Goal: Information Seeking & Learning: Learn about a topic

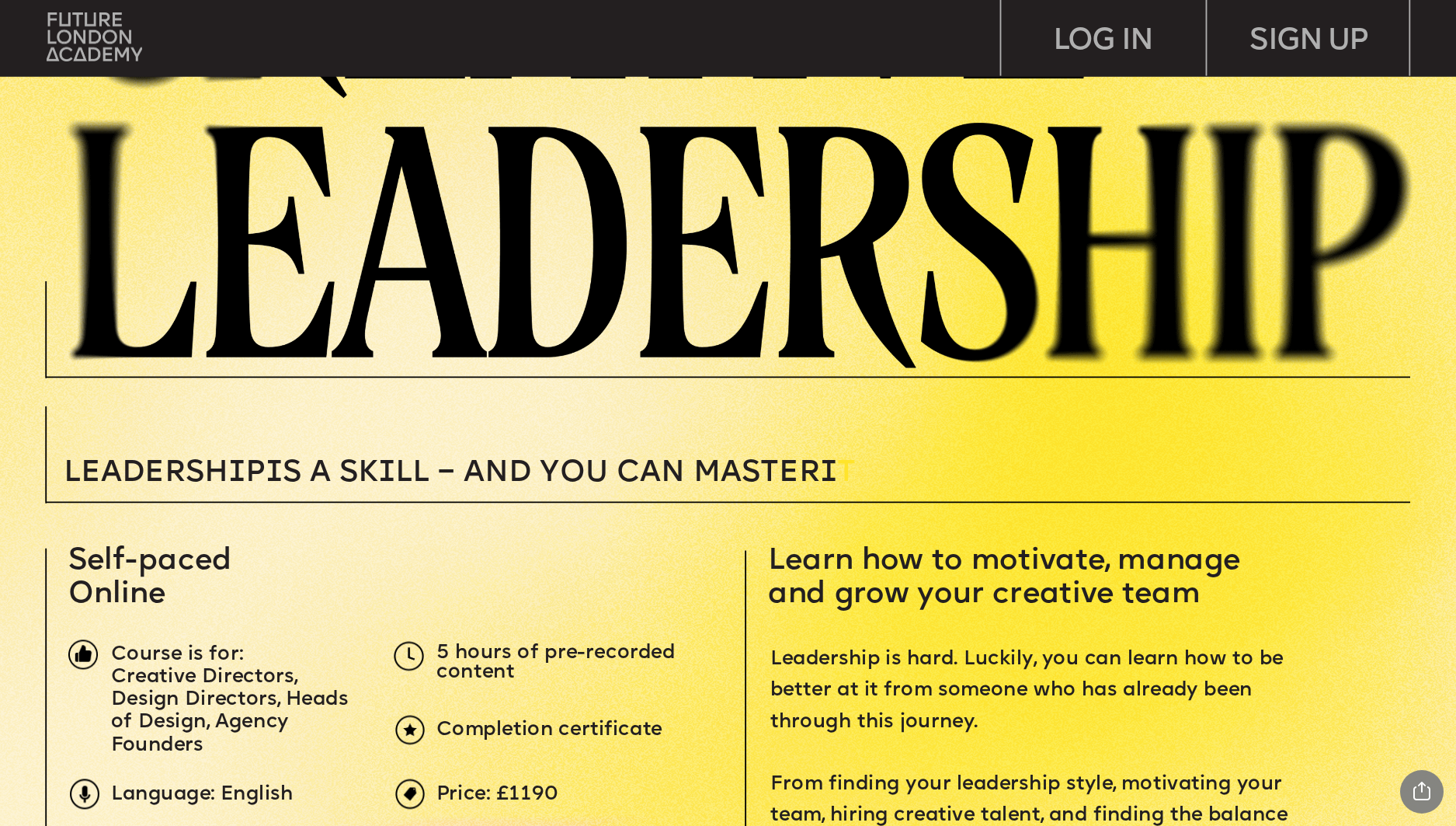
scroll to position [293, 0]
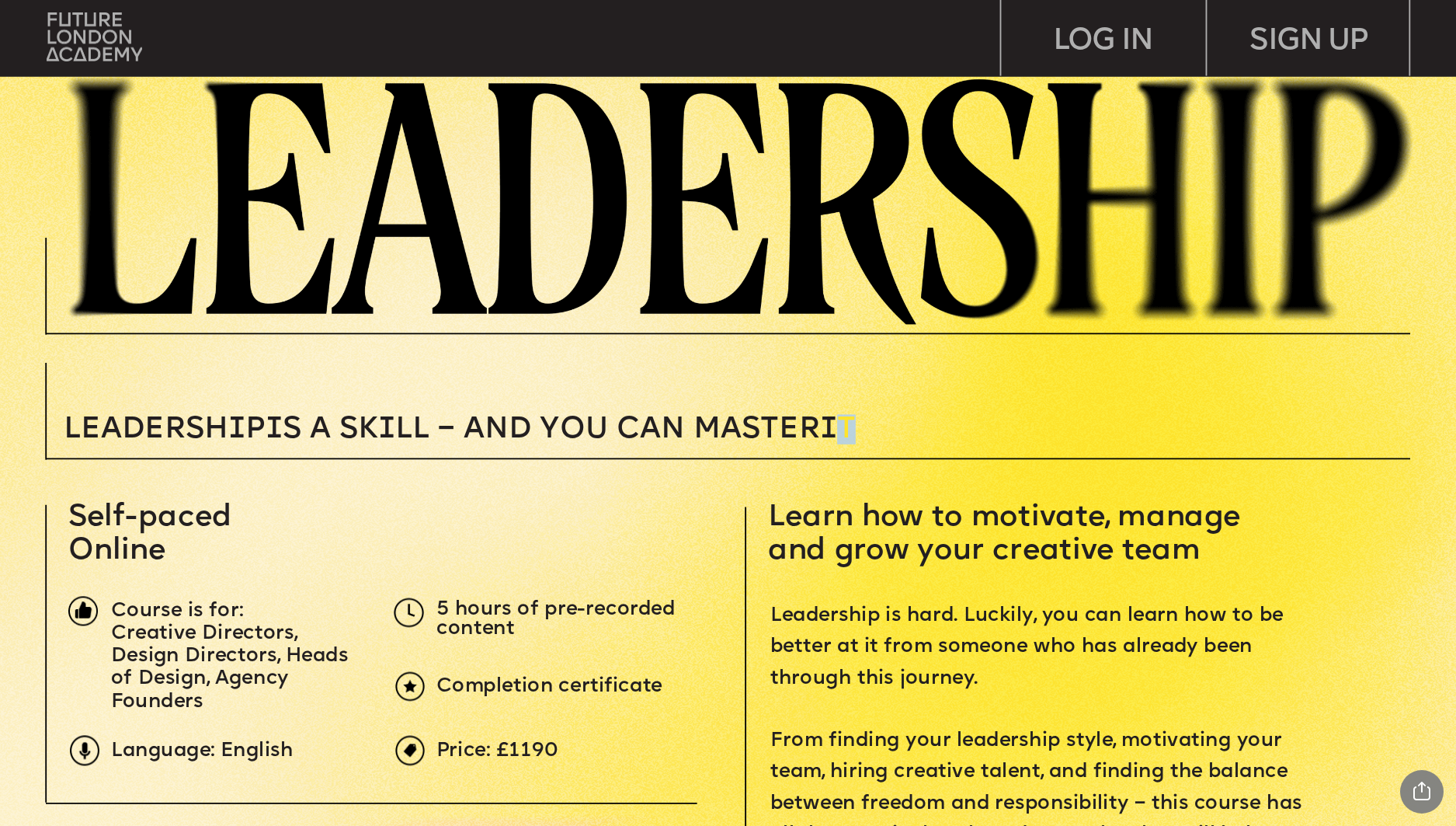
drag, startPoint x: 854, startPoint y: 422, endPoint x: 869, endPoint y: 424, distance: 15.1
click at [869, 424] on p "Leadersh i p i s a sk i ll – and you can MASTER i T" at bounding box center [576, 429] width 1024 height 30
click at [931, 433] on p "Leadersh i p i s a sk i ll – and you can MASTER i T" at bounding box center [576, 429] width 1024 height 30
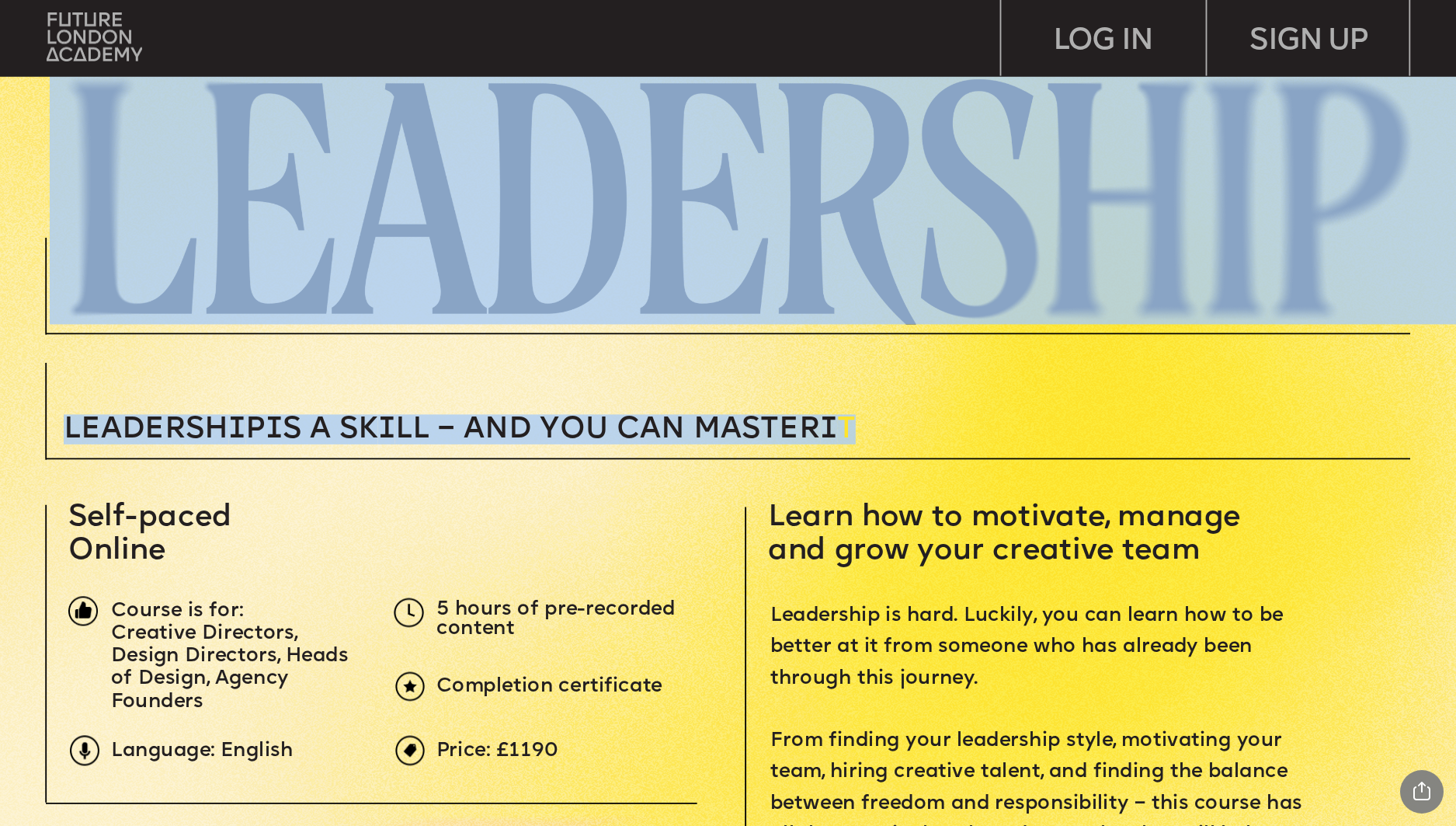
drag, startPoint x: 881, startPoint y: 431, endPoint x: 533, endPoint y: 445, distance: 348.3
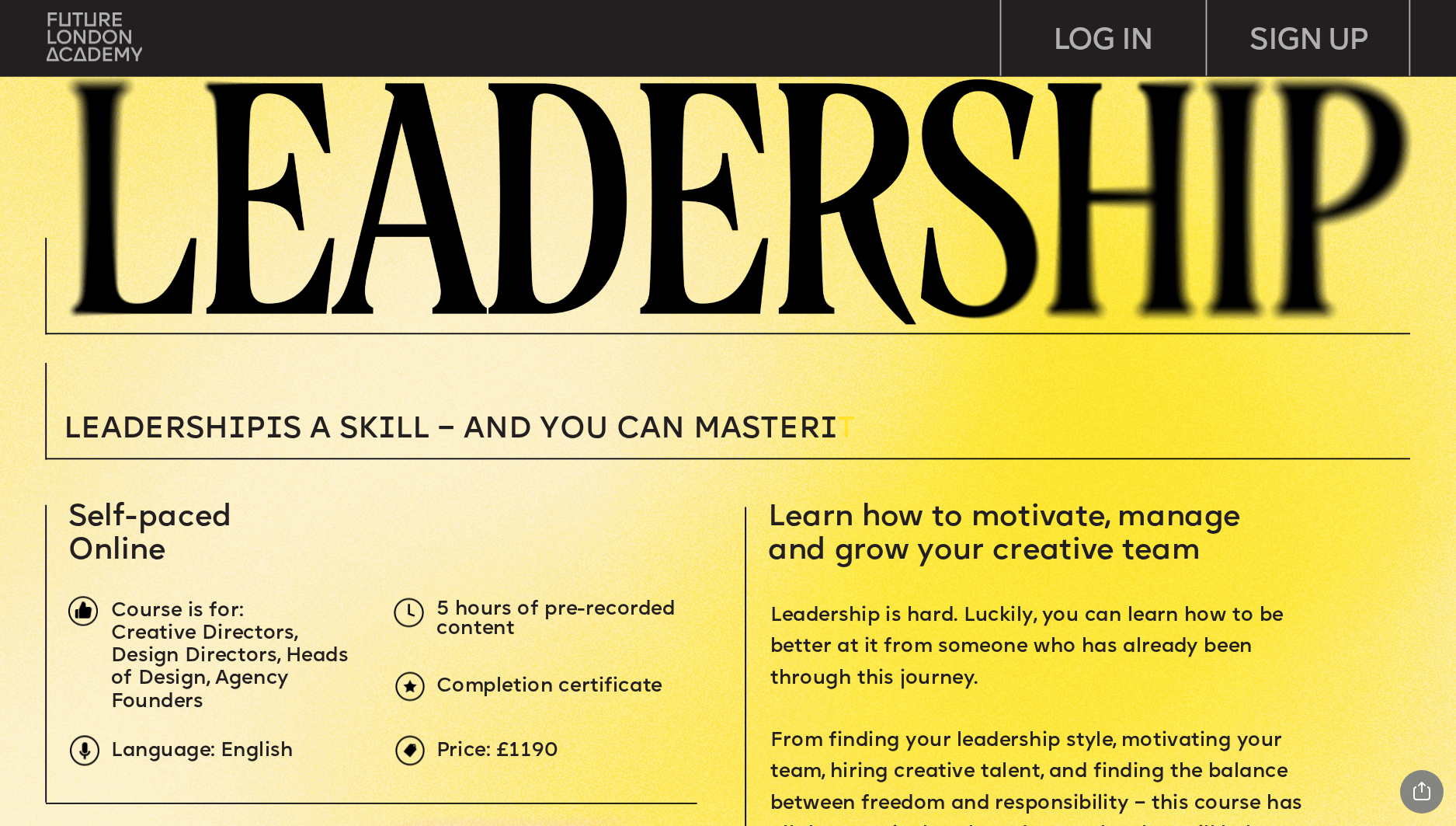
drag, startPoint x: 922, startPoint y: 426, endPoint x: 913, endPoint y: 426, distance: 9.0
click at [915, 425] on p "Leadersh i p i s a sk i ll – and you can MASTER i T" at bounding box center [576, 429] width 1024 height 30
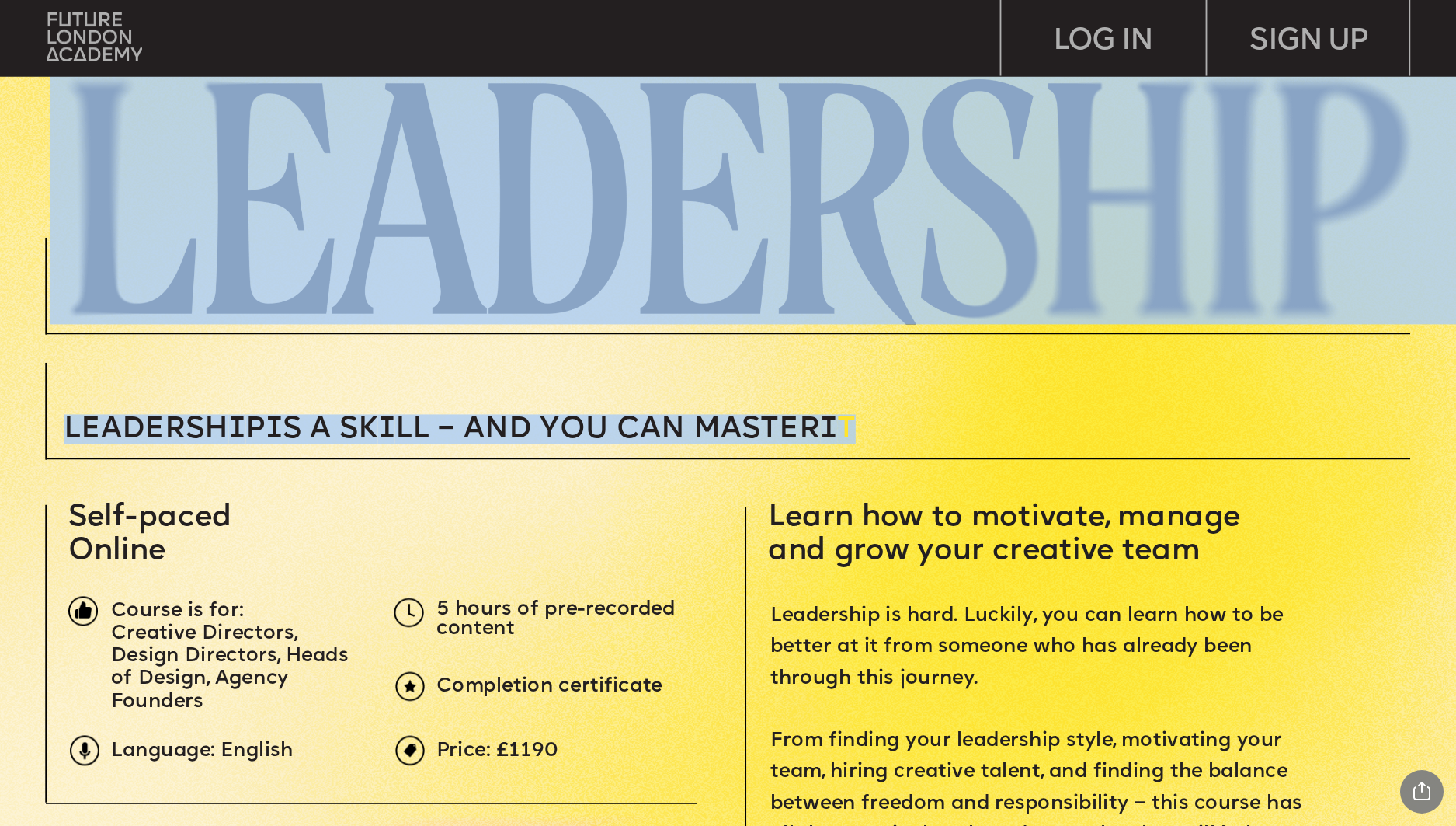
drag, startPoint x: 876, startPoint y: 426, endPoint x: 71, endPoint y: 431, distance: 805.0
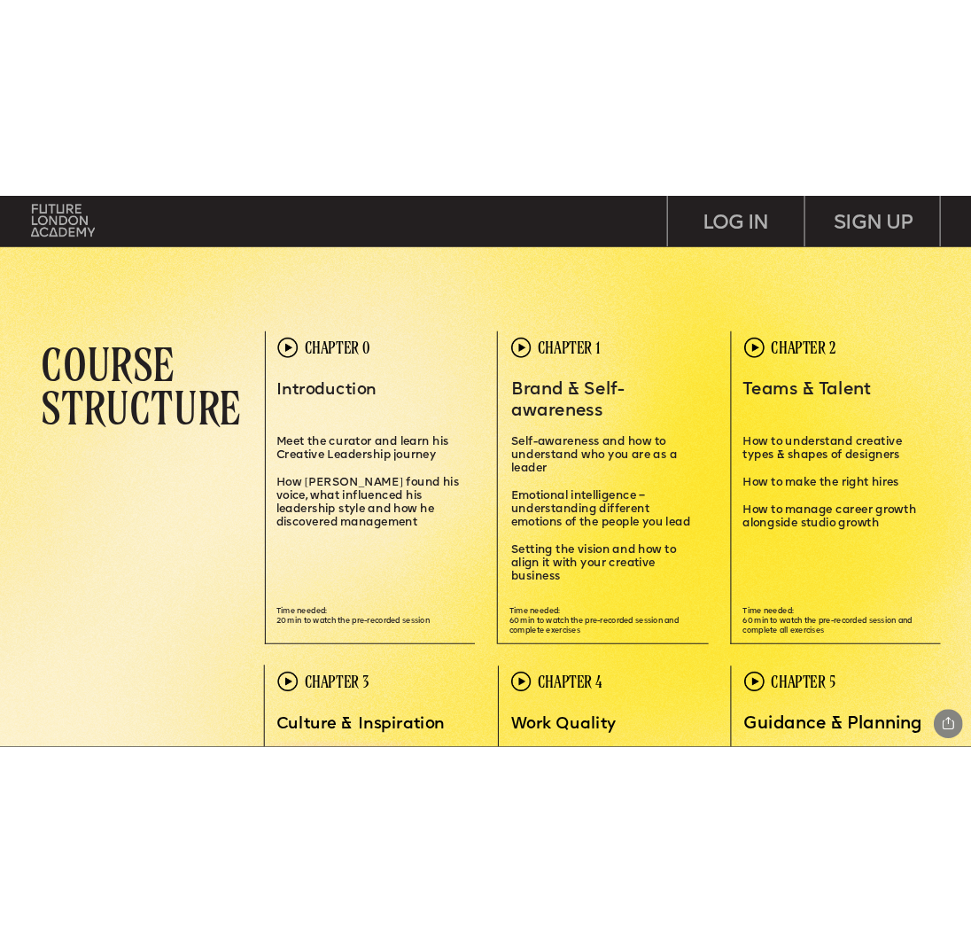
scroll to position [4740, 0]
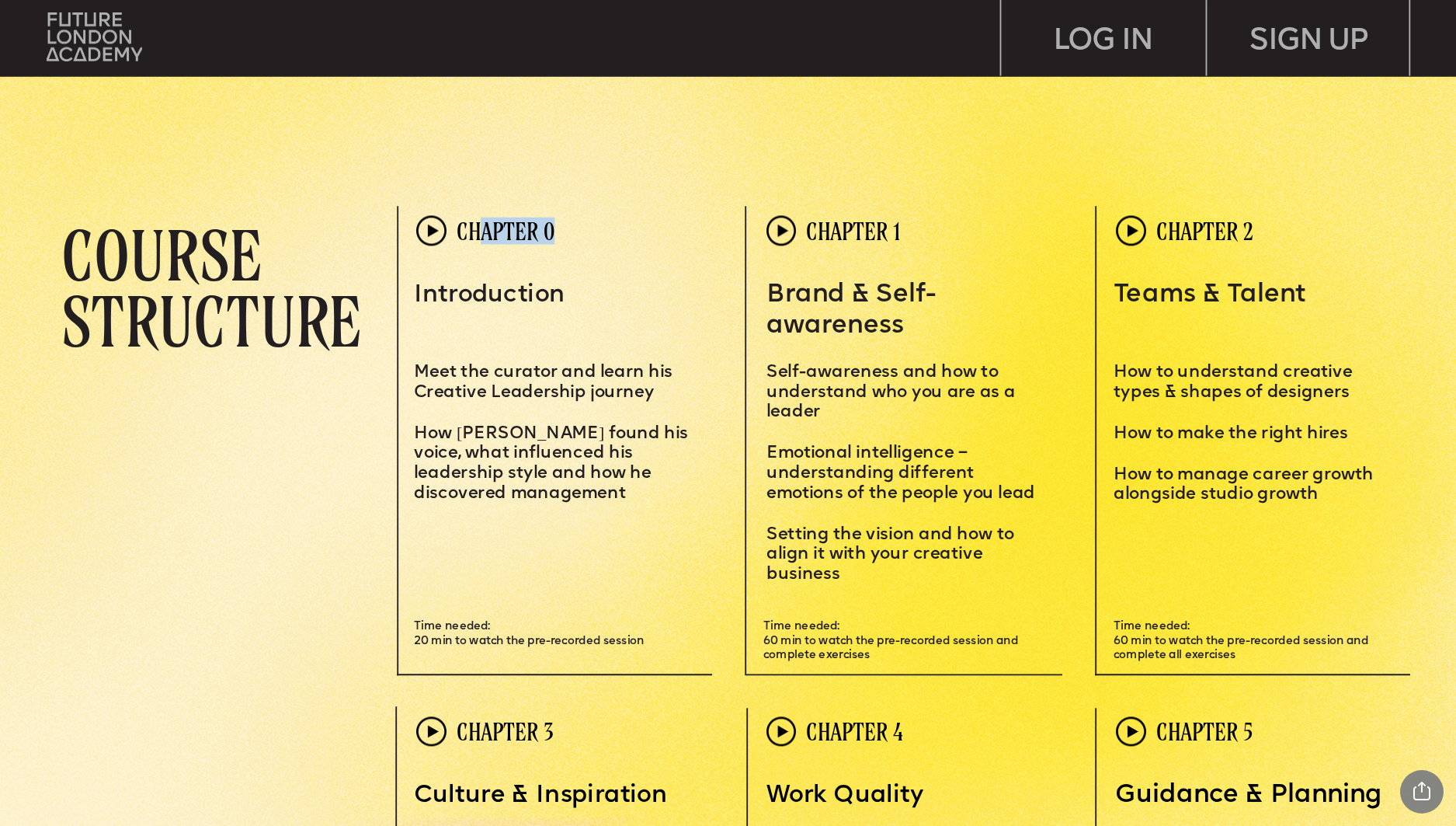
drag, startPoint x: 558, startPoint y: 233, endPoint x: 480, endPoint y: 217, distance: 79.6
click at [480, 220] on p "CHAPTER 0" at bounding box center [541, 231] width 169 height 23
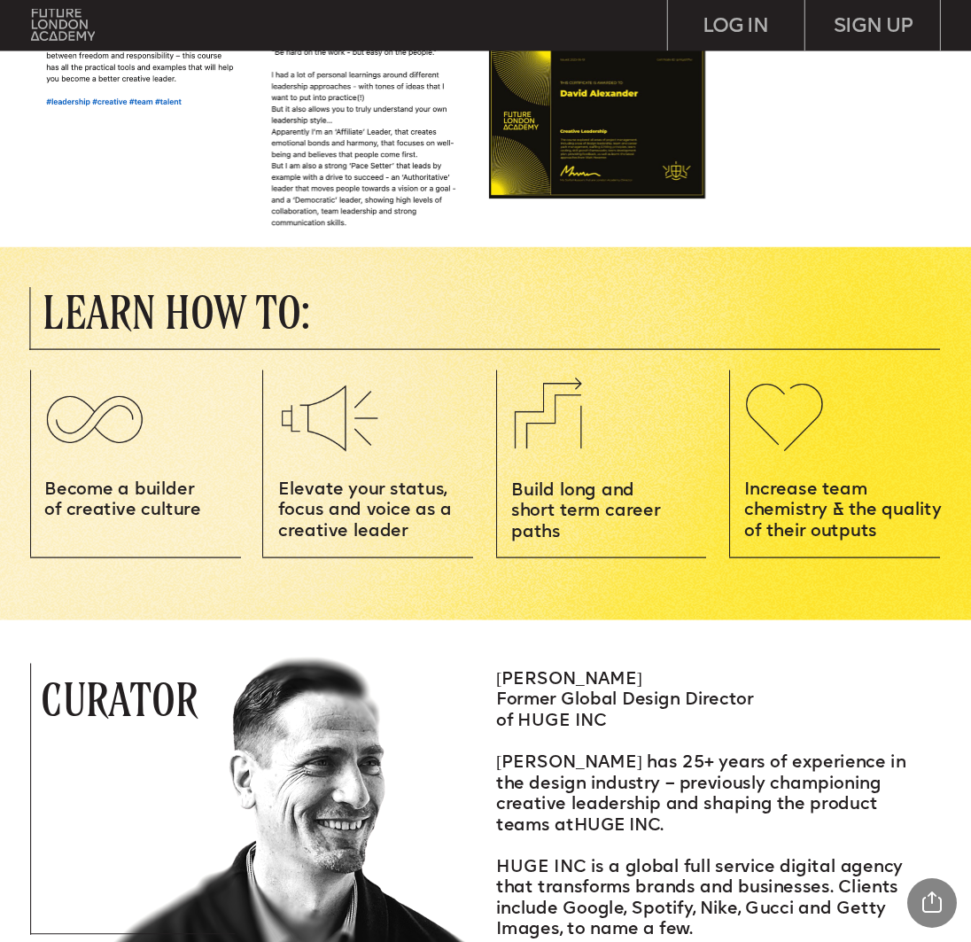
scroll to position [1508, 0]
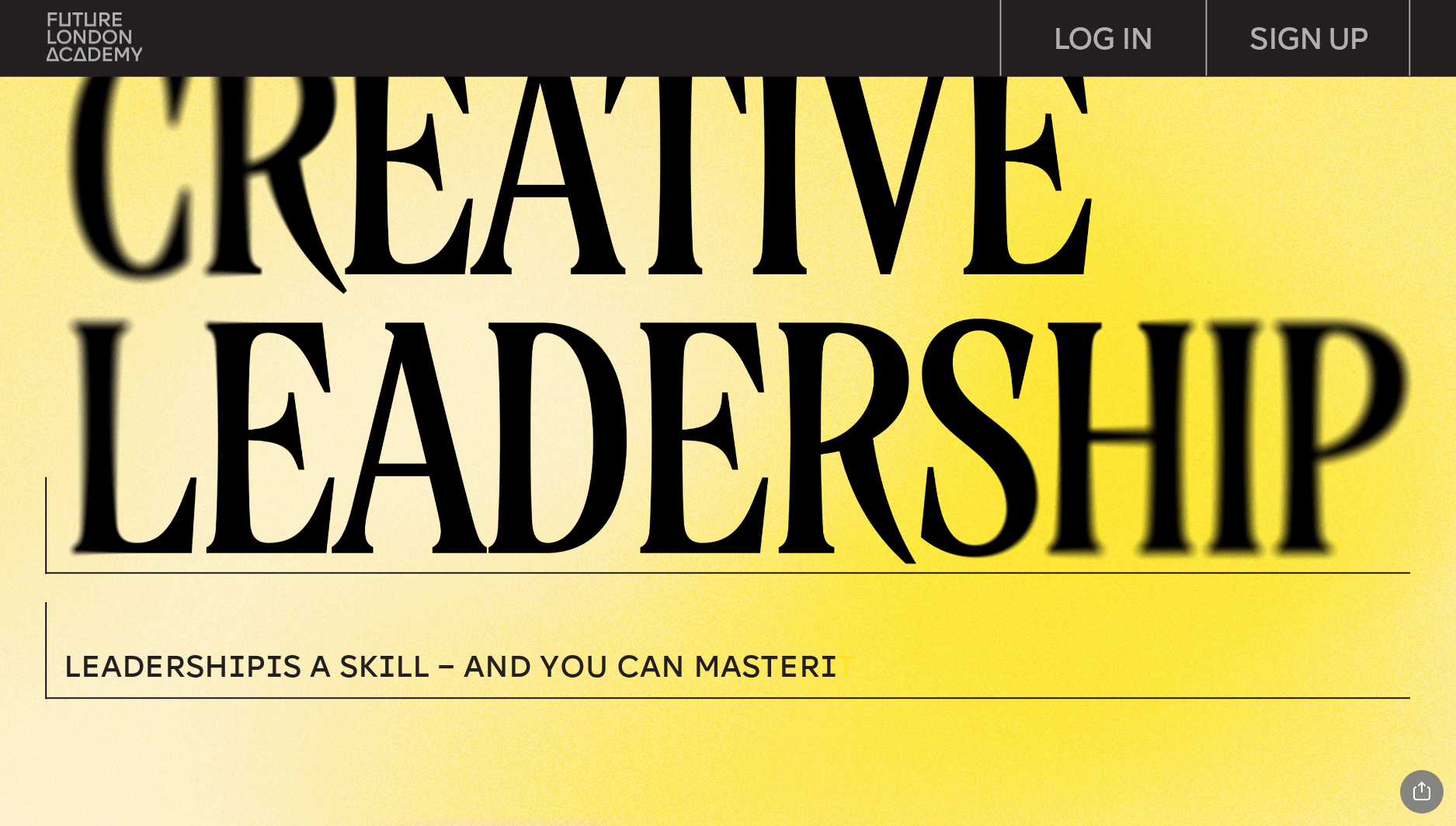
scroll to position [63, 0]
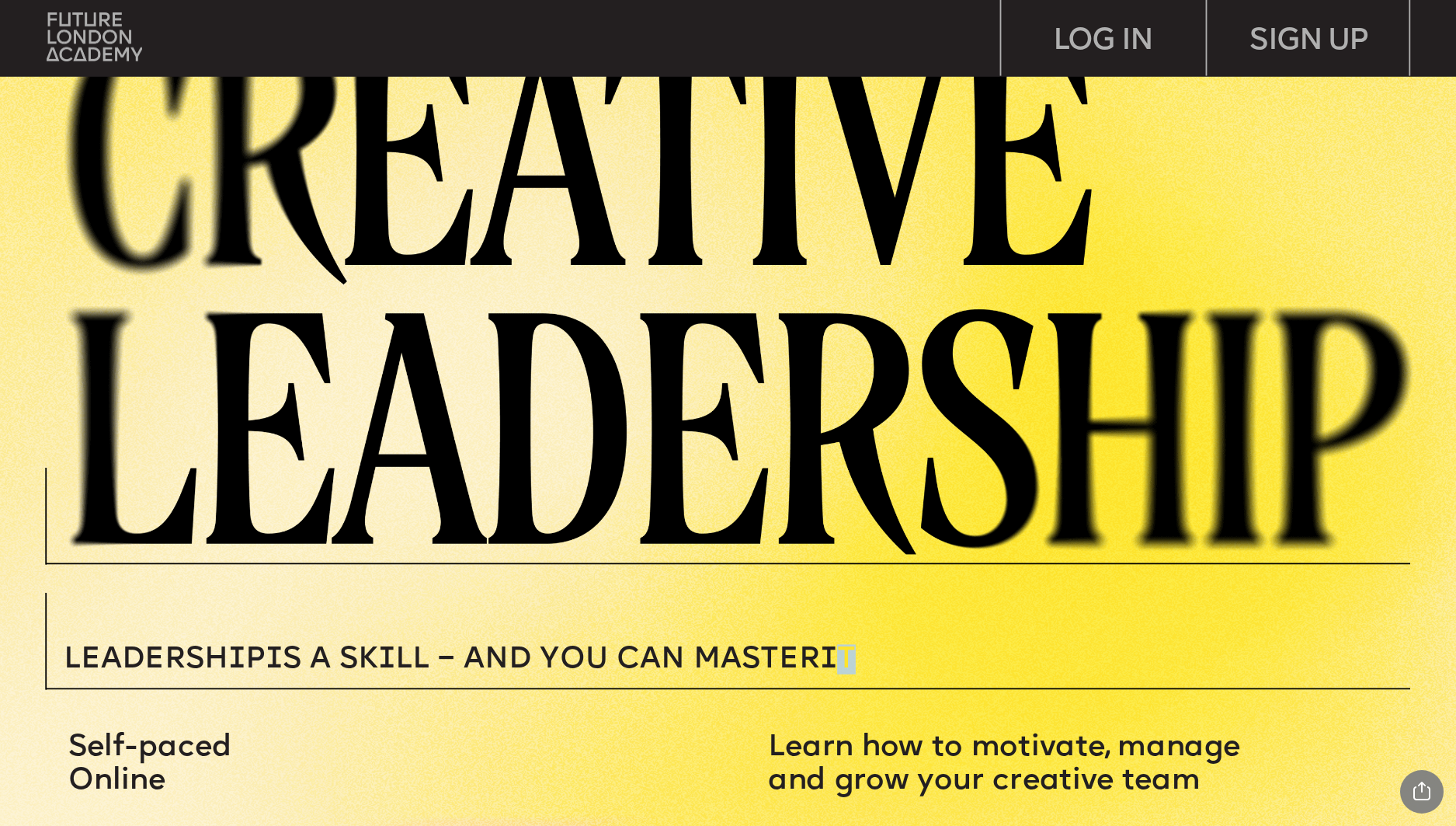
drag, startPoint x: 869, startPoint y: 662, endPoint x: 849, endPoint y: 658, distance: 20.4
click at [849, 658] on p "Leadersh i p i s a sk i ll – and you can MASTER i T" at bounding box center [576, 659] width 1024 height 30
click at [883, 665] on p "Leadersh i p i s a sk i ll – and you can MASTER i T" at bounding box center [576, 659] width 1024 height 30
drag, startPoint x: 872, startPoint y: 662, endPoint x: 847, endPoint y: 656, distance: 25.7
click at [847, 656] on p "Leadersh i p i s a sk i ll – and you can MASTER i T" at bounding box center [576, 659] width 1024 height 30
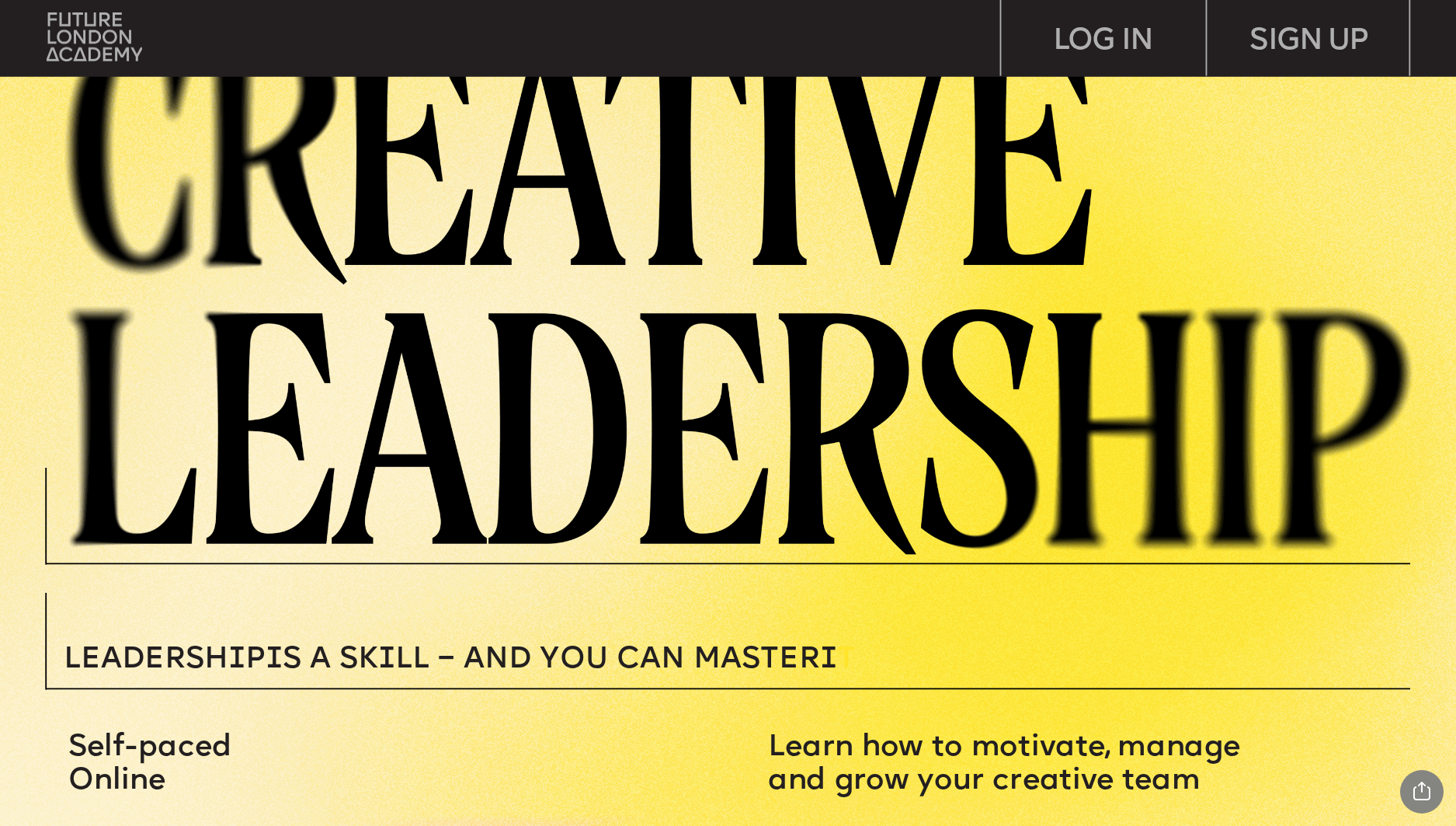
click at [907, 662] on p "Leadersh i p i s a sk i ll – and you can MASTER i T" at bounding box center [576, 659] width 1024 height 30
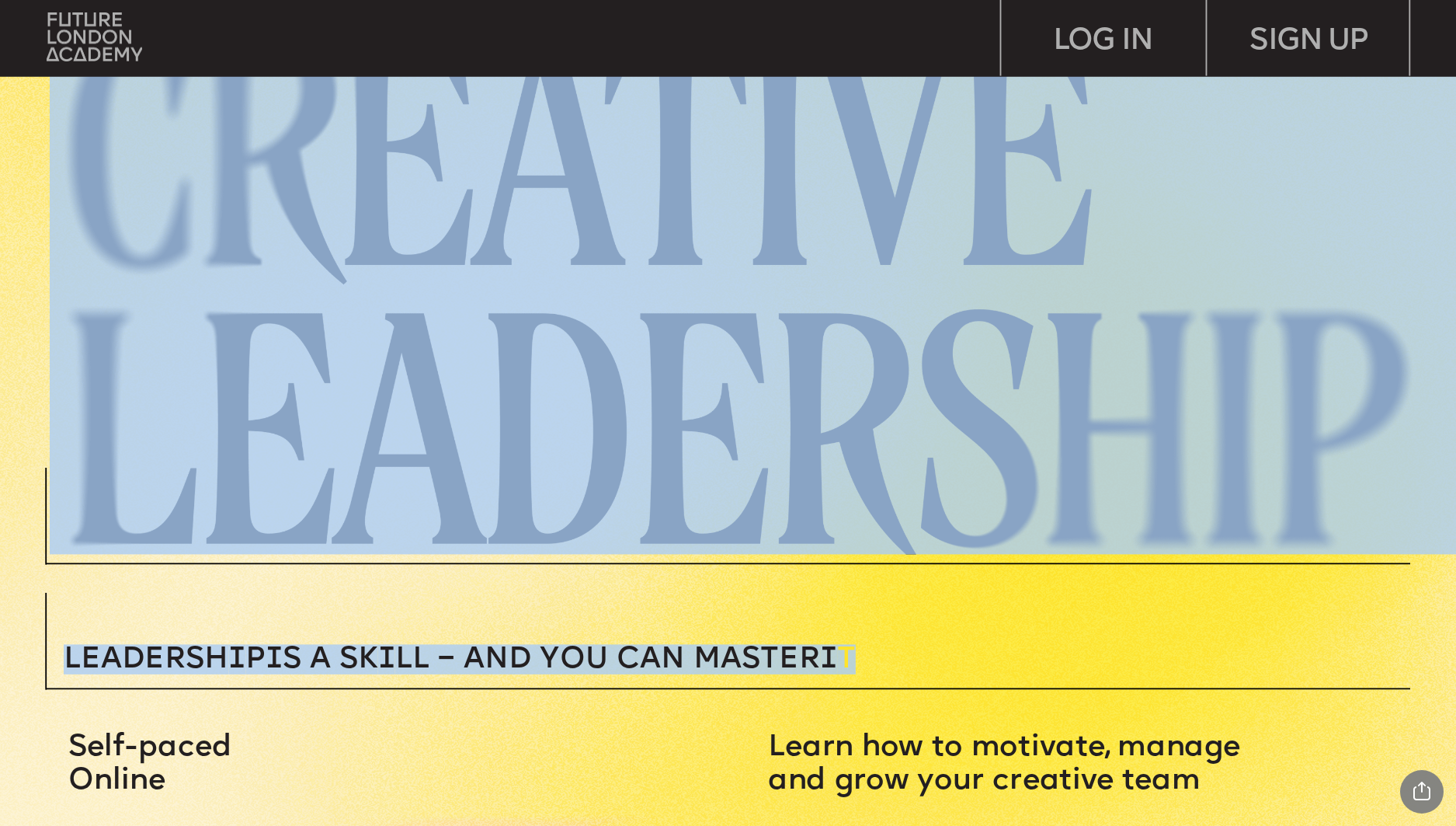
drag, startPoint x: 916, startPoint y: 652, endPoint x: 172, endPoint y: 637, distance: 744.2
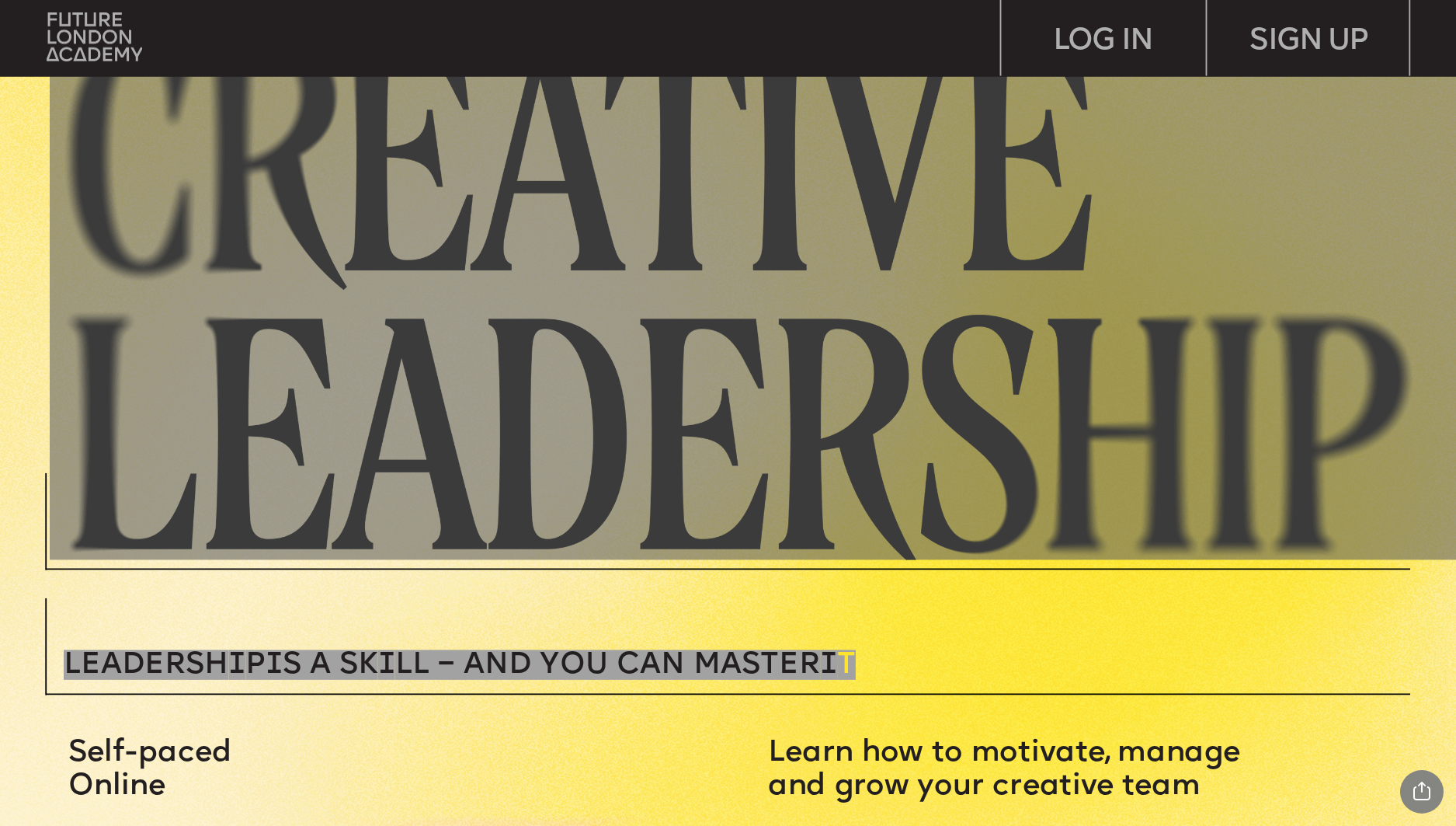
scroll to position [53, 0]
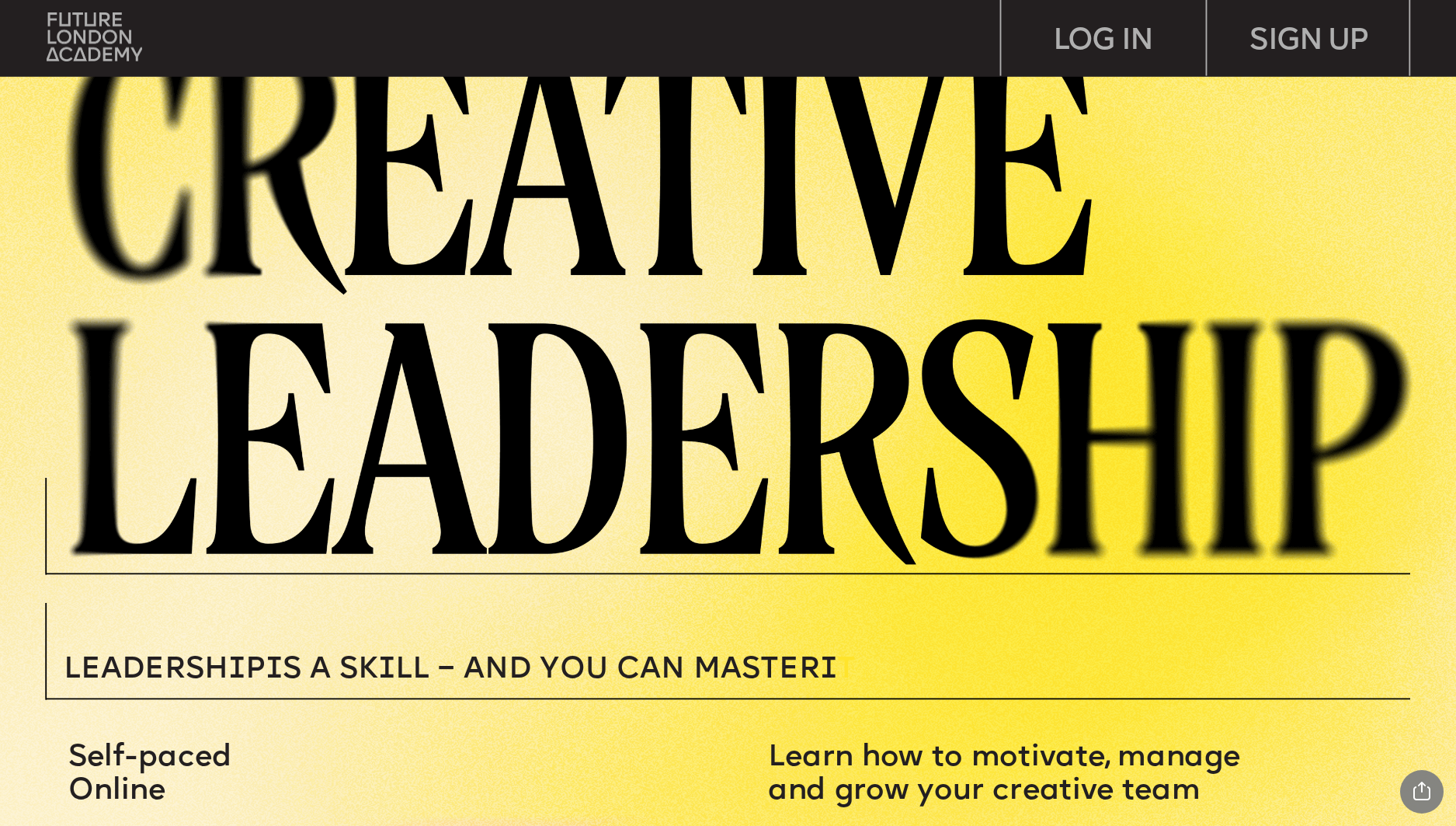
click at [882, 660] on p "Leadersh i p i s a sk i ll – and you can MASTER i T" at bounding box center [576, 669] width 1024 height 30
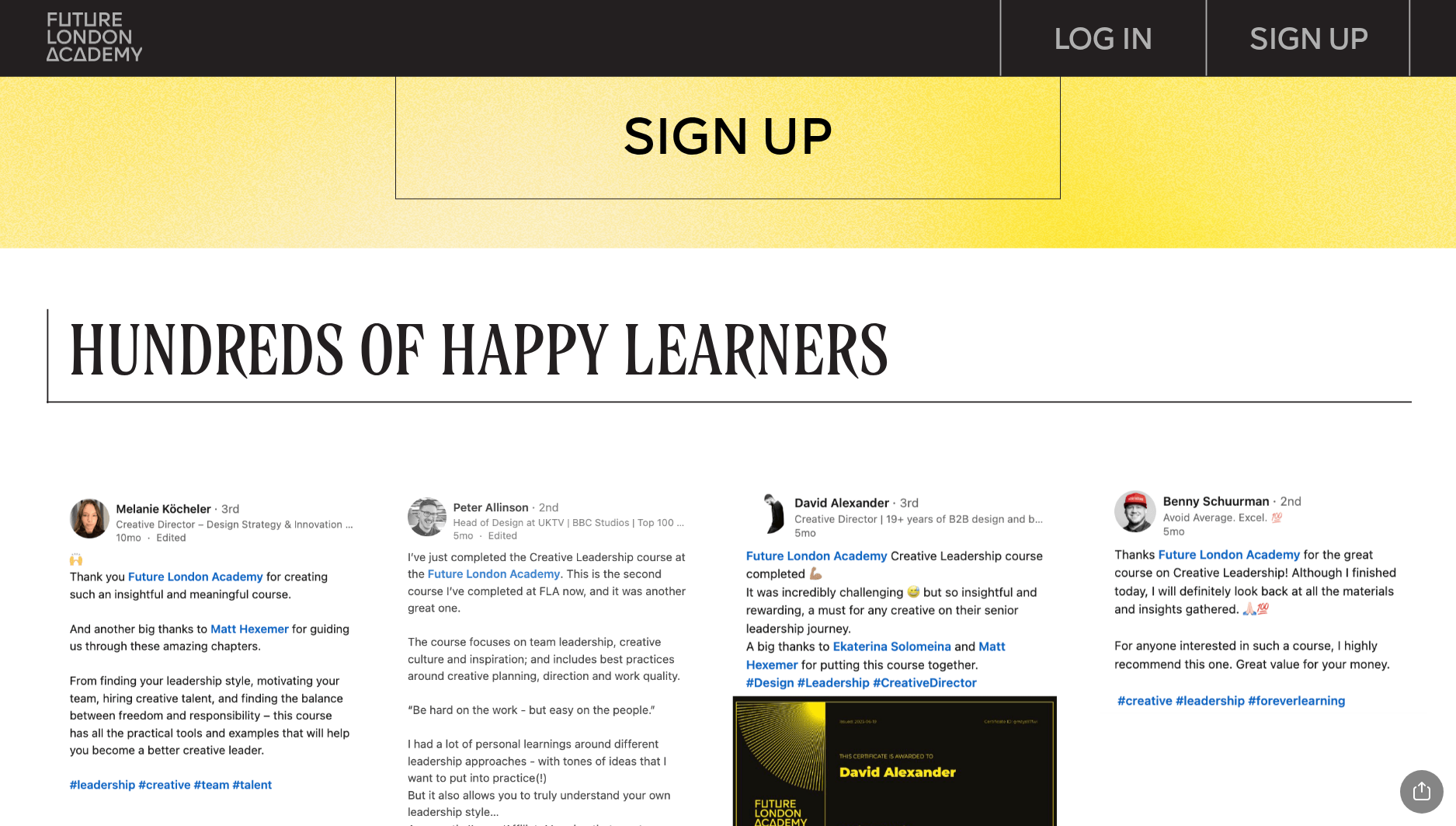
scroll to position [1289, 0]
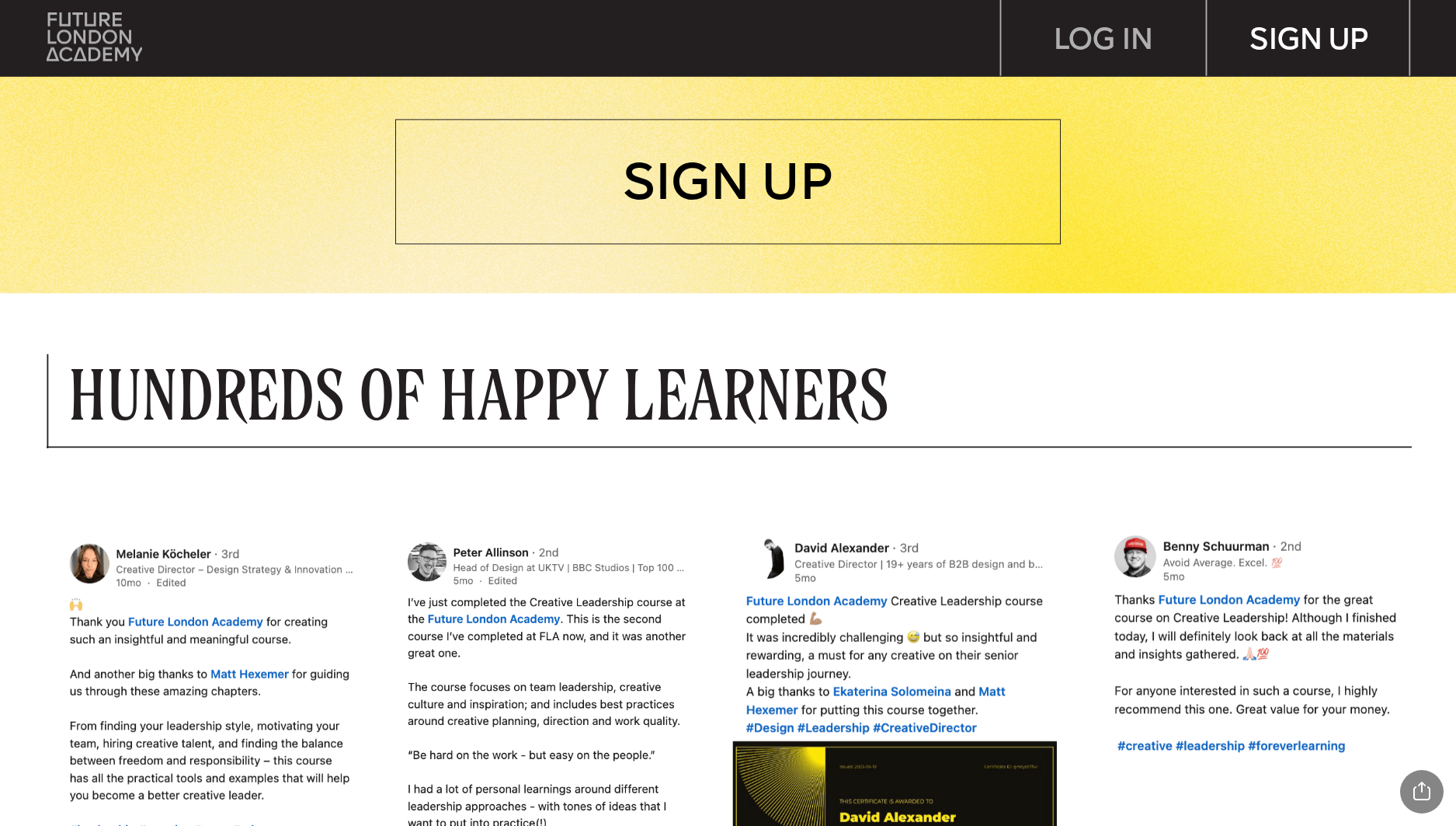
drag, startPoint x: 1190, startPoint y: 459, endPoint x: 1303, endPoint y: 4, distance: 468.8
